Goal: Transaction & Acquisition: Obtain resource

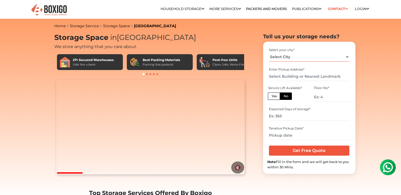
click at [291, 56] on select "Select City Bangalore Bengaluru Bhopal Bhubaneswar Chennai Coimbatore Cuttack D…" at bounding box center [309, 56] width 81 height 9
select select "[GEOGRAPHIC_DATA]"
click at [269, 52] on select "Select City Bangalore Bengaluru Bhopal Bhubaneswar Chennai Coimbatore Cuttack D…" at bounding box center [309, 56] width 81 height 9
click at [295, 60] on select "Select City Bangalore Bengaluru Bhopal Bhubaneswar Chennai Coimbatore Cuttack D…" at bounding box center [309, 56] width 81 height 9
click at [269, 52] on select "Select City Bangalore Bengaluru Bhopal Bhubaneswar Chennai Coimbatore Cuttack D…" at bounding box center [309, 56] width 81 height 9
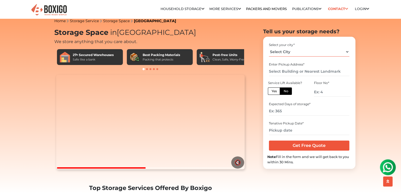
scroll to position [6, 0]
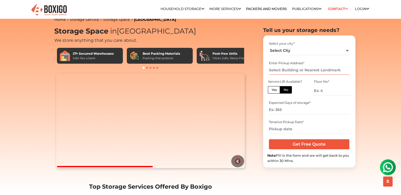
click at [280, 69] on input "text" at bounding box center [309, 69] width 81 height 9
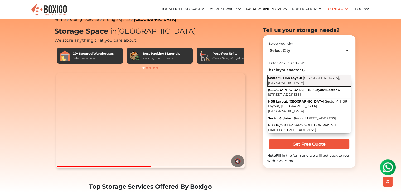
click at [299, 79] on span "Sector 6, HSR Layout" at bounding box center [285, 78] width 34 height 4
type input "Sector 6, HSR Layout, [GEOGRAPHIC_DATA], [GEOGRAPHIC_DATA]"
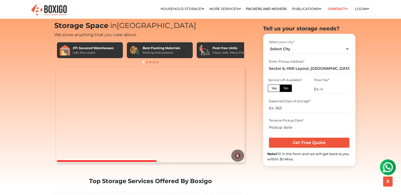
scroll to position [12, 0]
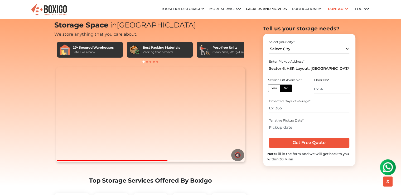
click at [283, 90] on label "No" at bounding box center [286, 87] width 12 height 7
click at [284, 89] on input "No" at bounding box center [285, 87] width 3 height 3
click at [317, 88] on input "number" at bounding box center [332, 88] width 36 height 9
type input "0"
click at [280, 106] on input "number" at bounding box center [309, 107] width 81 height 9
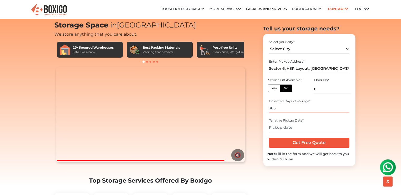
type input "365"
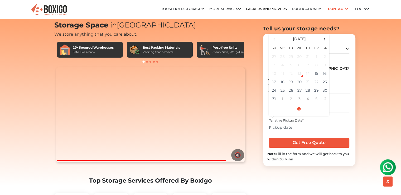
click at [285, 129] on input "text" at bounding box center [309, 127] width 81 height 9
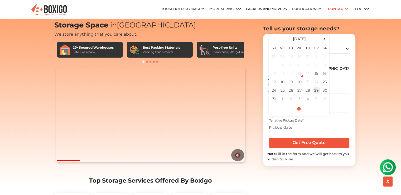
click at [316, 90] on td "29" at bounding box center [317, 90] width 8 height 8
click at [353, 126] on div "Select your city * Select City Bangalore Bengaluru Bhopal Bhubaneswar Chennai C…" at bounding box center [309, 100] width 92 height 132
click at [303, 127] on input "08/29/2025 12:00 AM" at bounding box center [309, 127] width 81 height 9
type input "08/29/2025 12:00 PM"
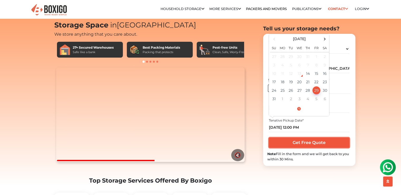
click at [302, 139] on input "Get Free Quote" at bounding box center [309, 143] width 81 height 10
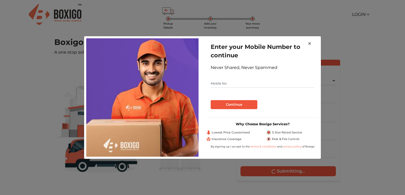
click at [222, 88] on input "text" at bounding box center [263, 83] width 104 height 8
type input "9740527868"
click at [226, 103] on button "Continue" at bounding box center [234, 104] width 47 height 9
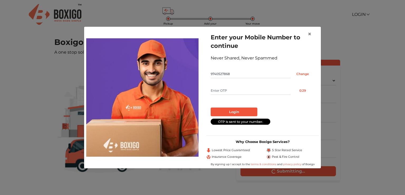
click at [227, 88] on input "text" at bounding box center [251, 90] width 80 height 8
click at [230, 91] on input "text" at bounding box center [251, 90] width 80 height 8
type input "2595"
click at [229, 110] on button "Login" at bounding box center [234, 111] width 47 height 9
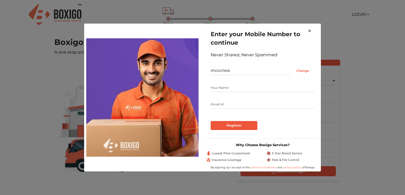
click at [226, 84] on input "text" at bounding box center [263, 87] width 104 height 8
type input "j"
click at [237, 86] on input "[PERSON_NAME] r" at bounding box center [263, 87] width 104 height 8
type input "[PERSON_NAME]"
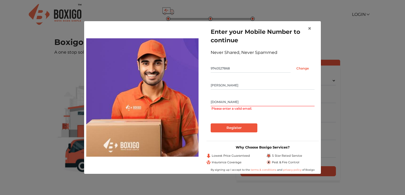
click at [215, 103] on input "[DOMAIN_NAME]" at bounding box center [263, 102] width 104 height 8
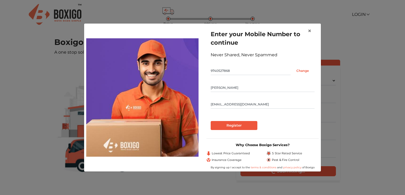
type input "[EMAIL_ADDRESS][DOMAIN_NAME]"
click at [240, 125] on input "Register" at bounding box center [234, 125] width 47 height 9
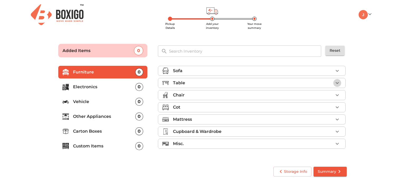
click at [340, 83] on icon "button" at bounding box center [337, 83] width 6 height 6
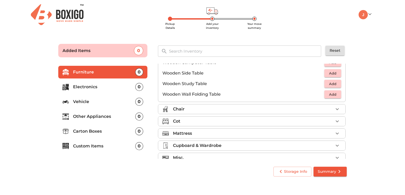
scroll to position [361, 0]
click at [334, 117] on icon "button" at bounding box center [337, 120] width 6 height 6
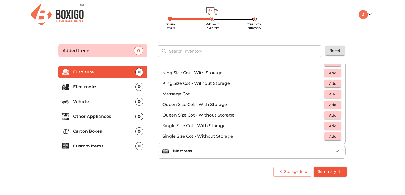
scroll to position [141, 0]
click at [327, 134] on span "Add" at bounding box center [333, 137] width 12 height 6
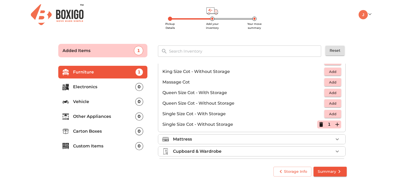
scroll to position [167, 0]
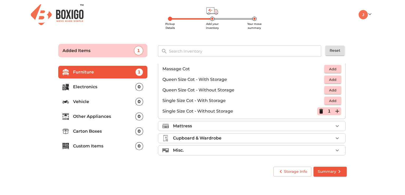
click at [220, 137] on p "Cupboard & Wardrobe" at bounding box center [197, 138] width 49 height 6
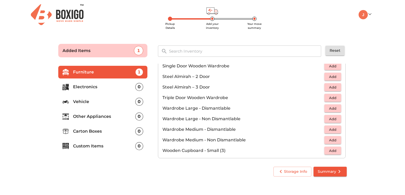
scroll to position [177, 0]
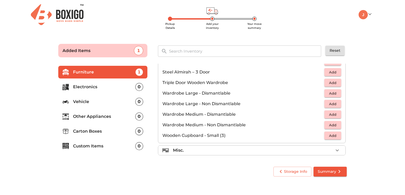
click at [122, 130] on p "Carton Boxes" at bounding box center [104, 131] width 62 height 6
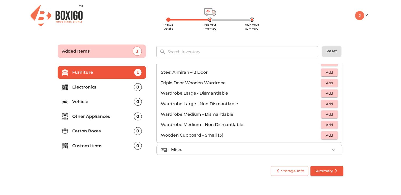
scroll to position [0, 0]
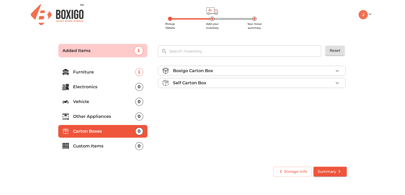
click at [213, 81] on div "Self Carton Box" at bounding box center [253, 83] width 160 height 6
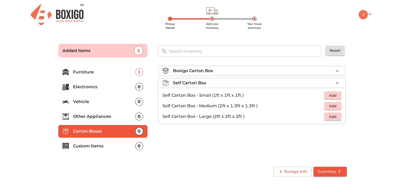
click at [99, 149] on li "Custom Items 0" at bounding box center [102, 146] width 89 height 13
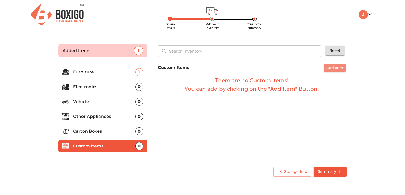
click at [332, 68] on span "Add Item" at bounding box center [335, 68] width 17 height 6
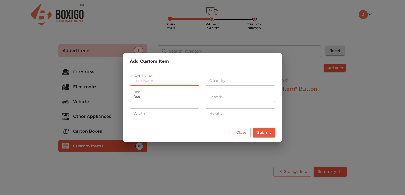
click at [147, 84] on input "text" at bounding box center [165, 80] width 70 height 10
type input "empty carton boxes - folded"
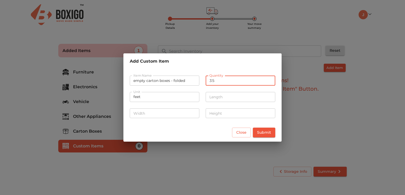
type input "35"
click at [152, 87] on div "Unit feet Unit" at bounding box center [165, 97] width 76 height 20
click at [217, 94] on input "number" at bounding box center [241, 97] width 70 height 10
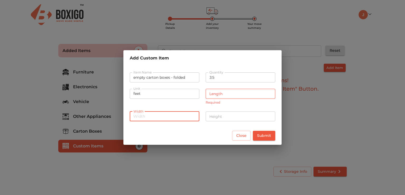
click at [165, 111] on input "number" at bounding box center [165, 116] width 70 height 10
type input "1"
type input "2"
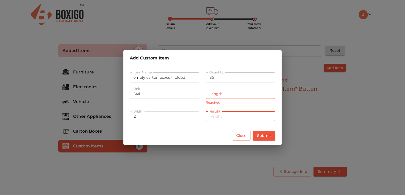
click at [216, 113] on input "number" at bounding box center [241, 116] width 70 height 10
click at [163, 92] on input "feet" at bounding box center [165, 94] width 70 height 10
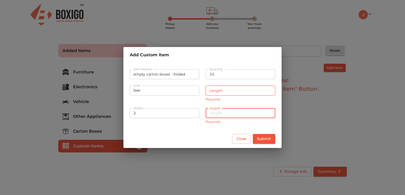
click at [232, 114] on input "number" at bounding box center [241, 113] width 70 height 10
click at [245, 92] on input "number" at bounding box center [241, 91] width 70 height 10
drag, startPoint x: 216, startPoint y: 116, endPoint x: 197, endPoint y: 116, distance: 19.0
click at [197, 116] on div "Width 2 Width Height 2.5 Height Please enter only whole numbers" at bounding box center [203, 116] width 152 height 26
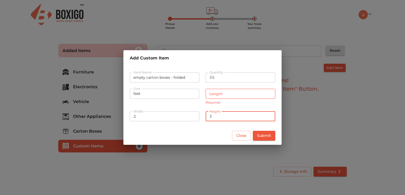
type input "3"
click at [223, 95] on input "number" at bounding box center [241, 94] width 70 height 10
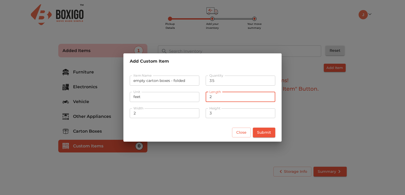
type input "2"
click at [265, 132] on span "Submit" at bounding box center [264, 132] width 14 height 7
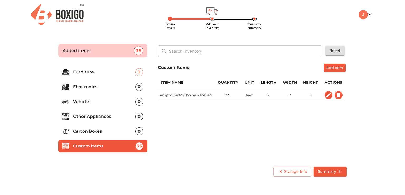
click at [337, 172] on icon "submit" at bounding box center [340, 171] width 6 height 6
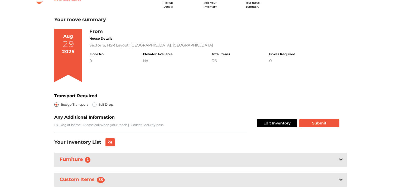
scroll to position [32, 0]
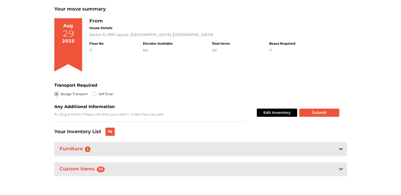
click at [63, 32] on div "29" at bounding box center [69, 33] width 12 height 8
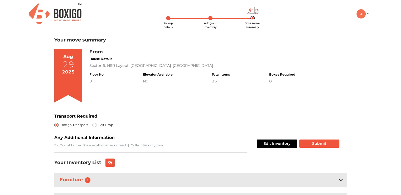
scroll to position [0, 0]
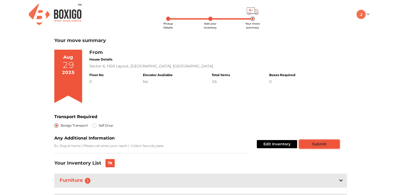
click at [320, 146] on button "Submit" at bounding box center [320, 144] width 40 height 8
